Goal: Task Accomplishment & Management: Manage account settings

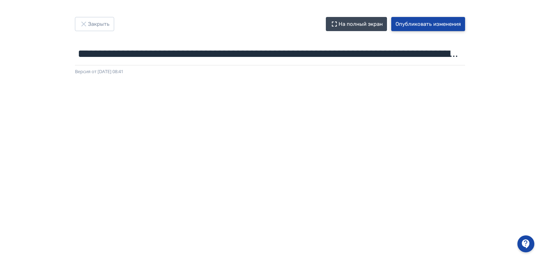
click at [435, 24] on button "Опубликовать изменения" at bounding box center [428, 24] width 74 height 14
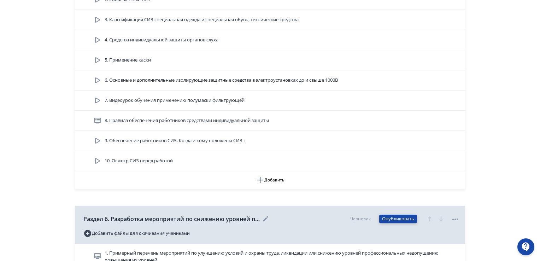
scroll to position [742, 0]
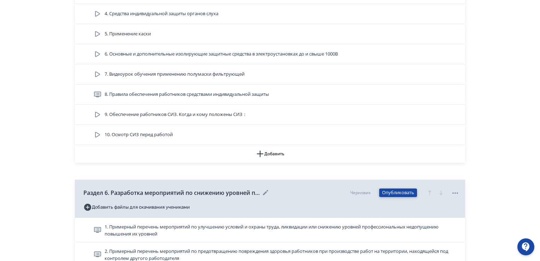
click at [394, 194] on button "Опубликовать" at bounding box center [398, 192] width 38 height 8
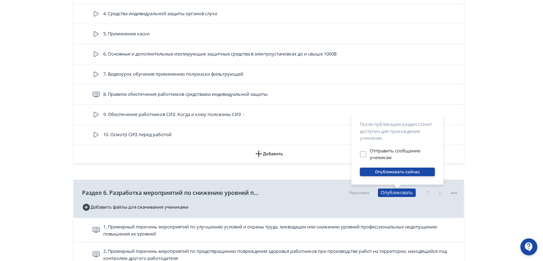
click at [402, 170] on button "Опубликовать сейчас" at bounding box center [397, 172] width 75 height 8
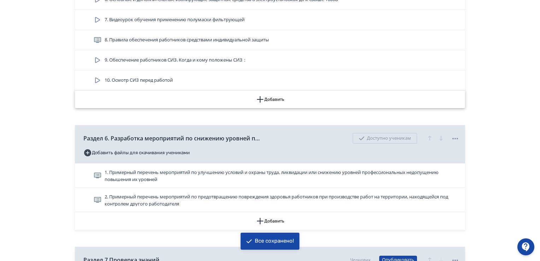
scroll to position [884, 0]
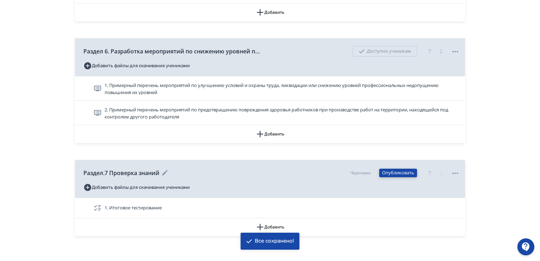
click at [393, 172] on button "Опубликовать" at bounding box center [398, 173] width 38 height 8
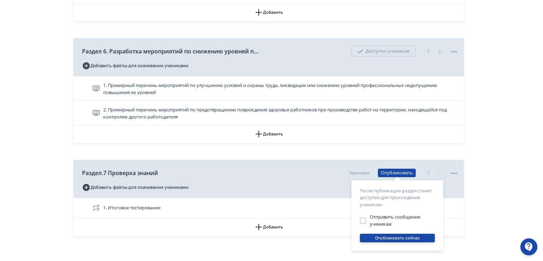
click at [401, 238] on button "Опубликовать сейчас" at bounding box center [397, 238] width 75 height 8
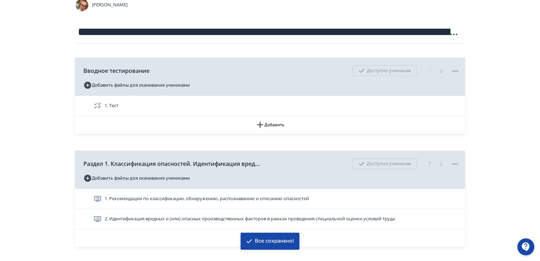
scroll to position [0, 0]
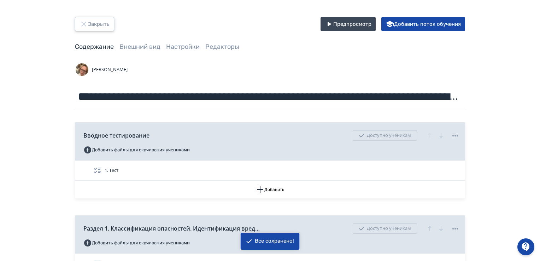
click at [94, 24] on button "Закрыть" at bounding box center [94, 24] width 39 height 14
